Goal: Task Accomplishment & Management: Use online tool/utility

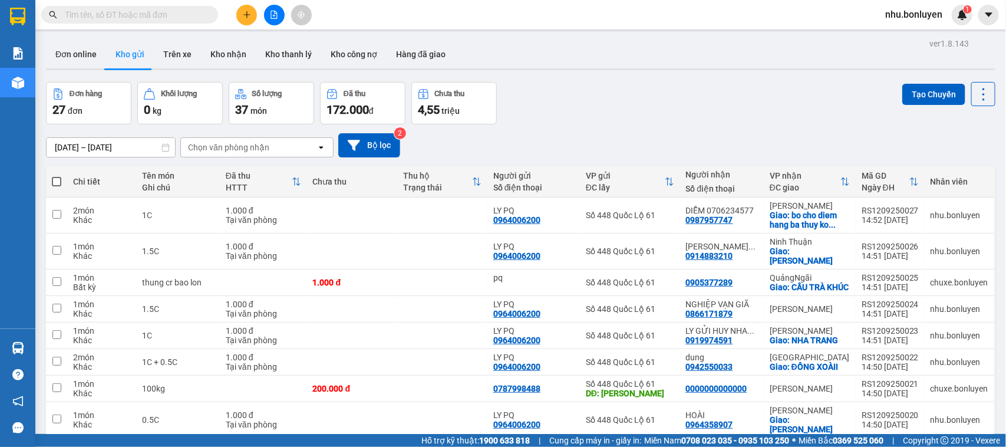
scroll to position [98, 0]
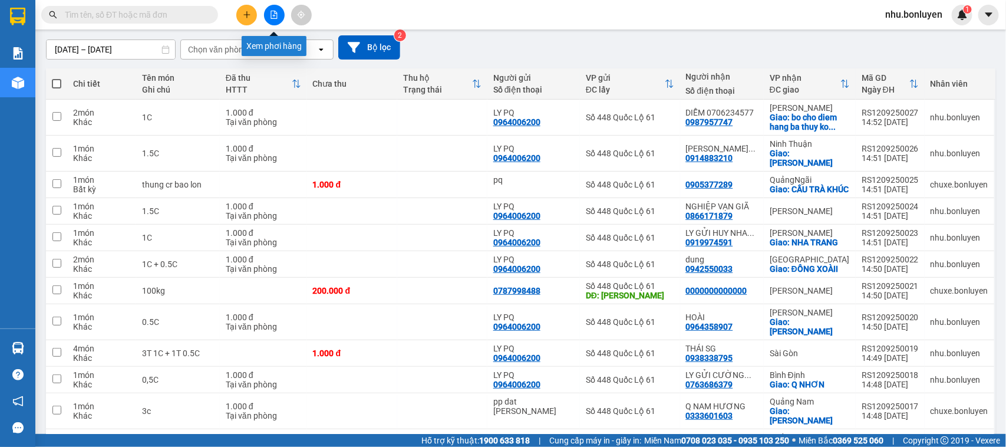
click at [275, 11] on icon "file-add" at bounding box center [274, 15] width 6 height 8
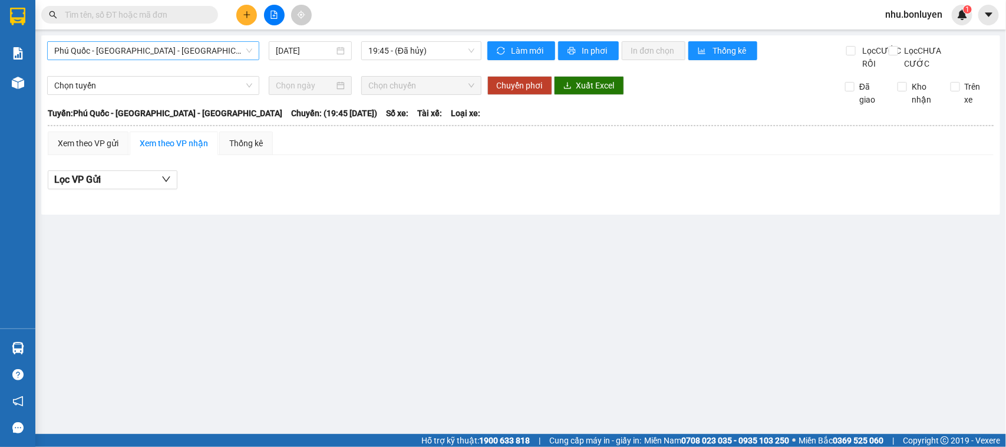
click at [149, 55] on span "Phú Quốc - [GEOGRAPHIC_DATA] - [GEOGRAPHIC_DATA]" at bounding box center [153, 51] width 198 height 18
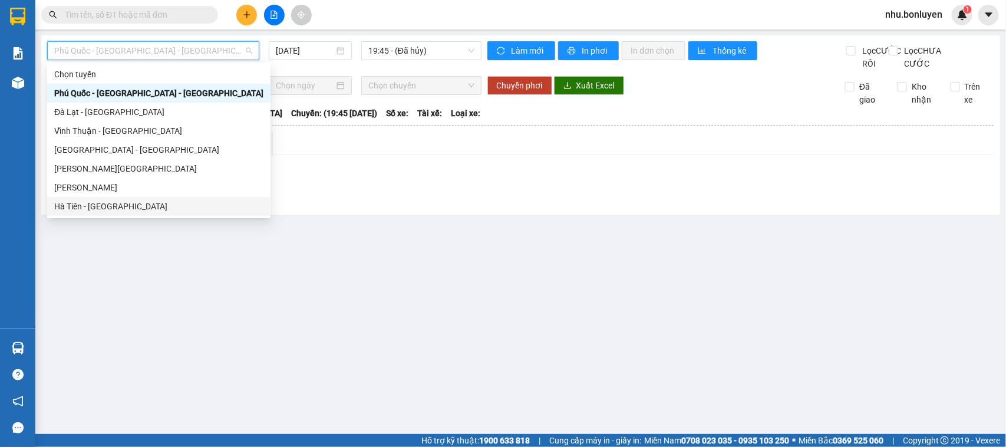
click at [99, 206] on div "Hà Tiên - [GEOGRAPHIC_DATA]" at bounding box center [158, 206] width 209 height 13
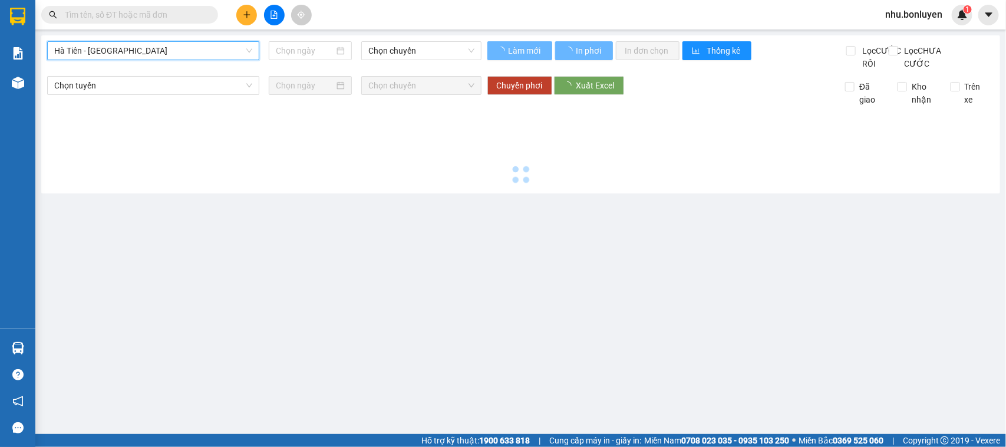
type input "[DATE]"
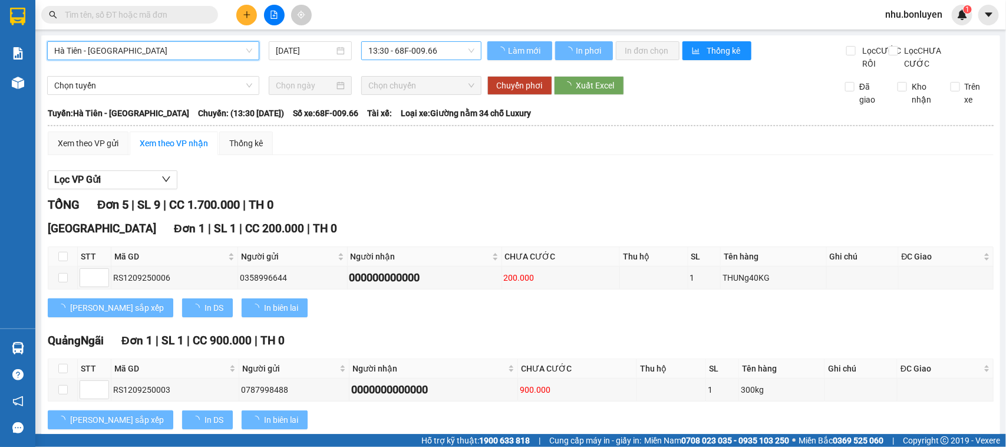
click at [398, 55] on span "13:30 - 68F-009.66" at bounding box center [420, 51] width 105 height 18
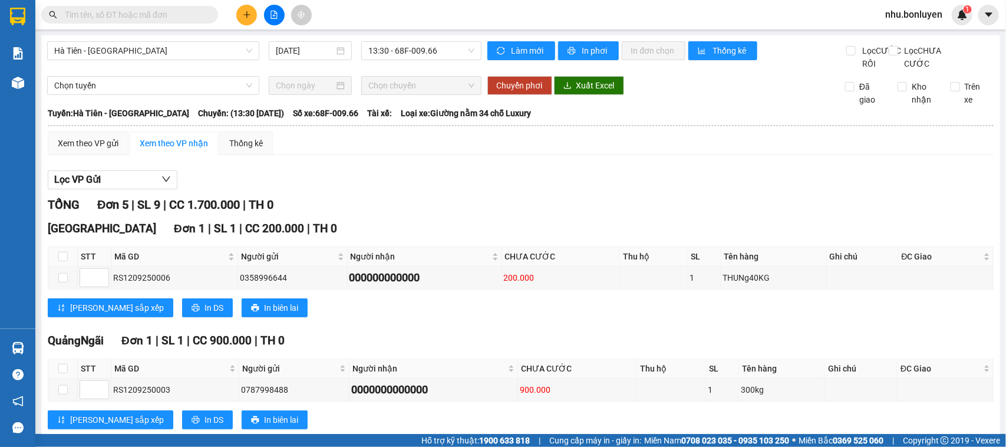
click at [207, 39] on div "[GEOGRAPHIC_DATA] - [GEOGRAPHIC_DATA] [DATE] 13:30 - 68F-009.66 Làm mới In phơi…" at bounding box center [520, 413] width 959 height 757
click at [202, 56] on span "Hà Tiên - [GEOGRAPHIC_DATA]" at bounding box center [153, 51] width 198 height 18
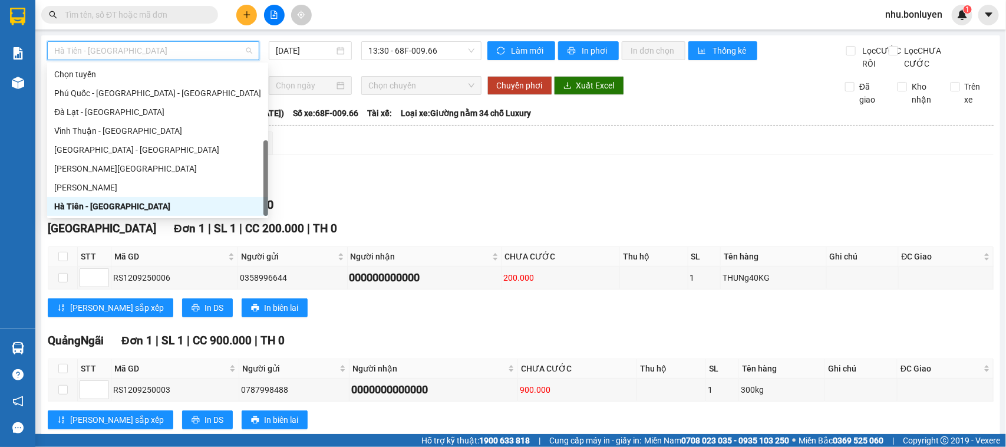
scroll to position [37, 0]
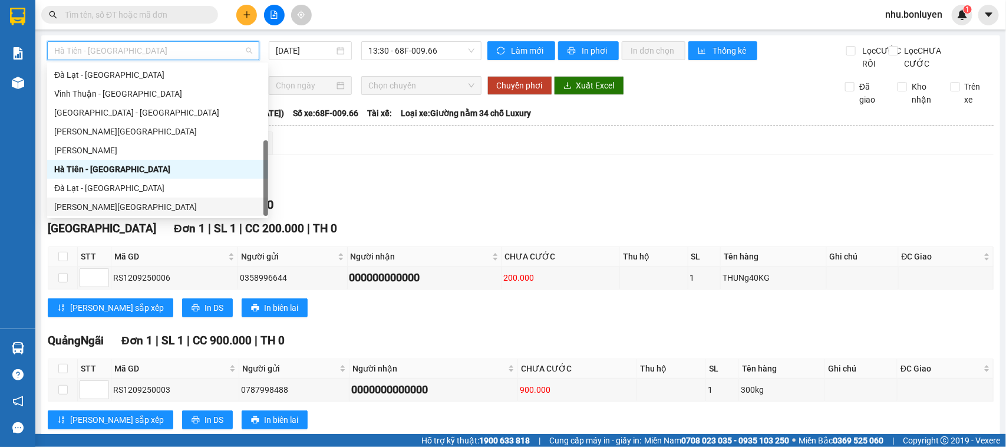
click at [103, 207] on div "[PERSON_NAME][GEOGRAPHIC_DATA]" at bounding box center [157, 206] width 207 height 13
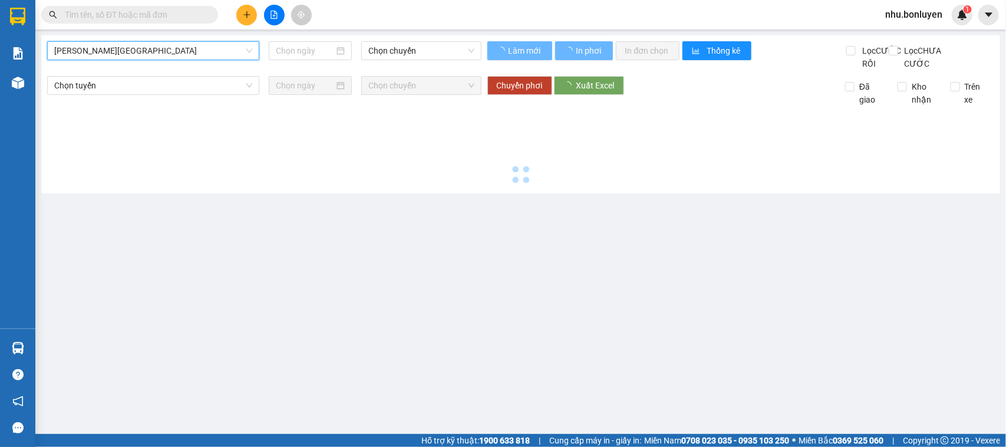
type input "[DATE]"
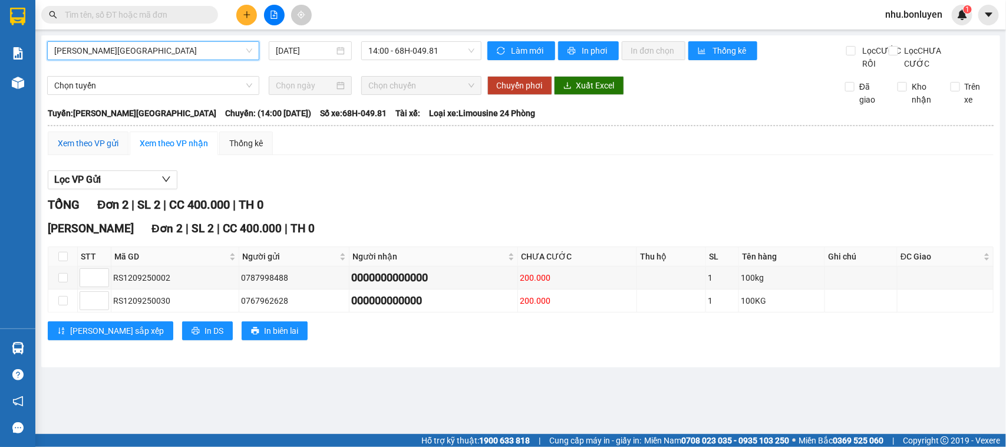
click at [116, 150] on div "Xem theo VP gửi" at bounding box center [88, 143] width 61 height 13
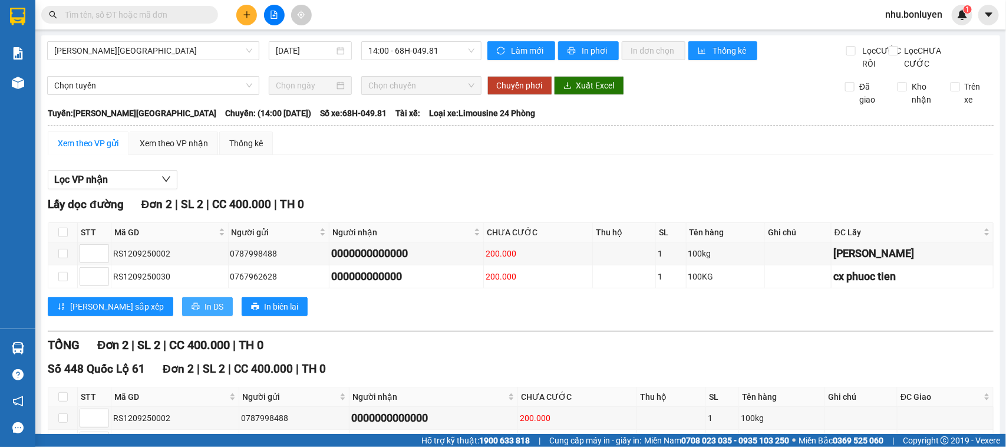
click at [192, 311] on icon "printer" at bounding box center [196, 306] width 8 height 8
